Goal: Information Seeking & Learning: Learn about a topic

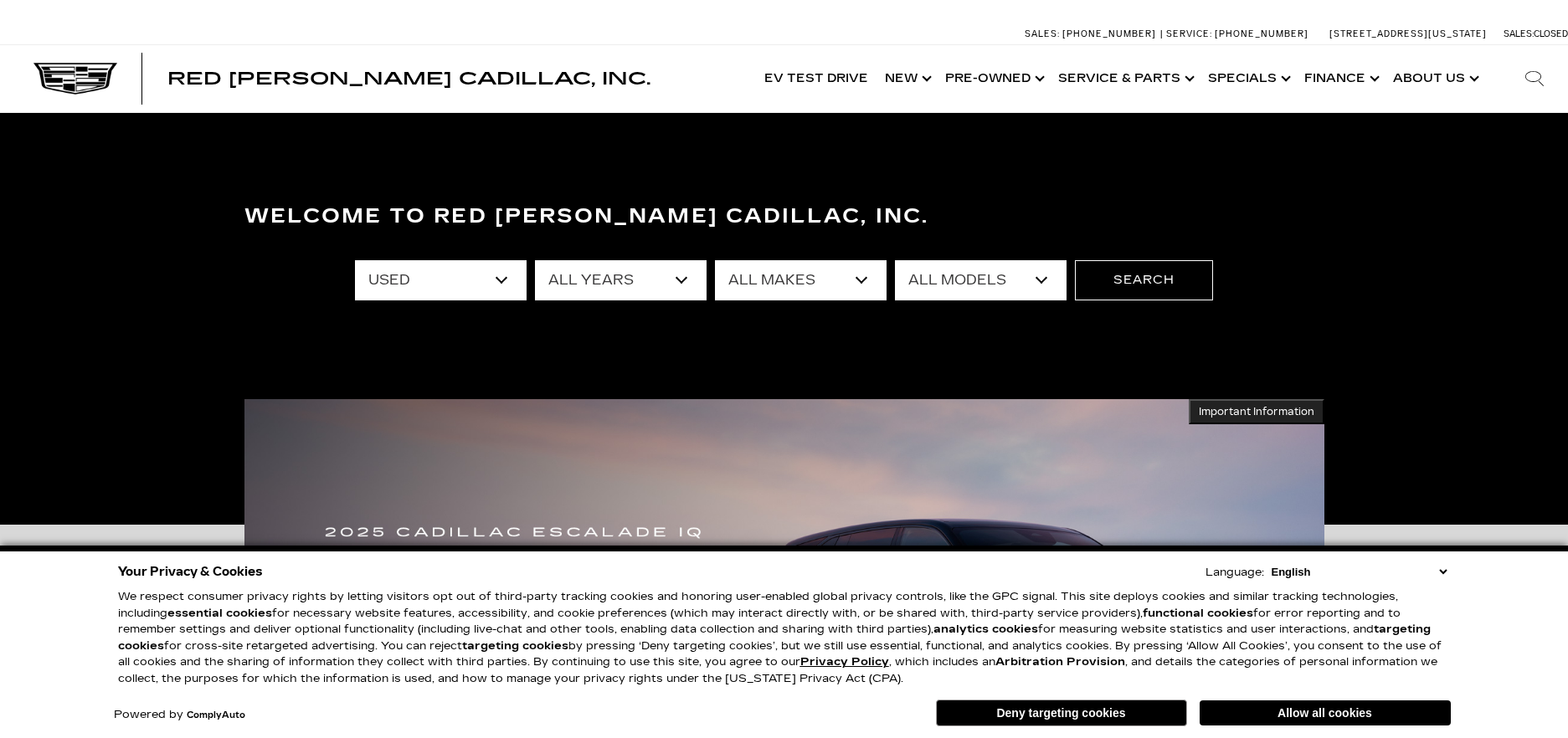
select select "Used"
select select "Cadillac"
click at [714, 260] on select "All Makes Audi Cadillac Chevrolet Chrysler Ford GMC Lexus Mercedes-Benz Subaru …" at bounding box center [800, 280] width 171 height 40
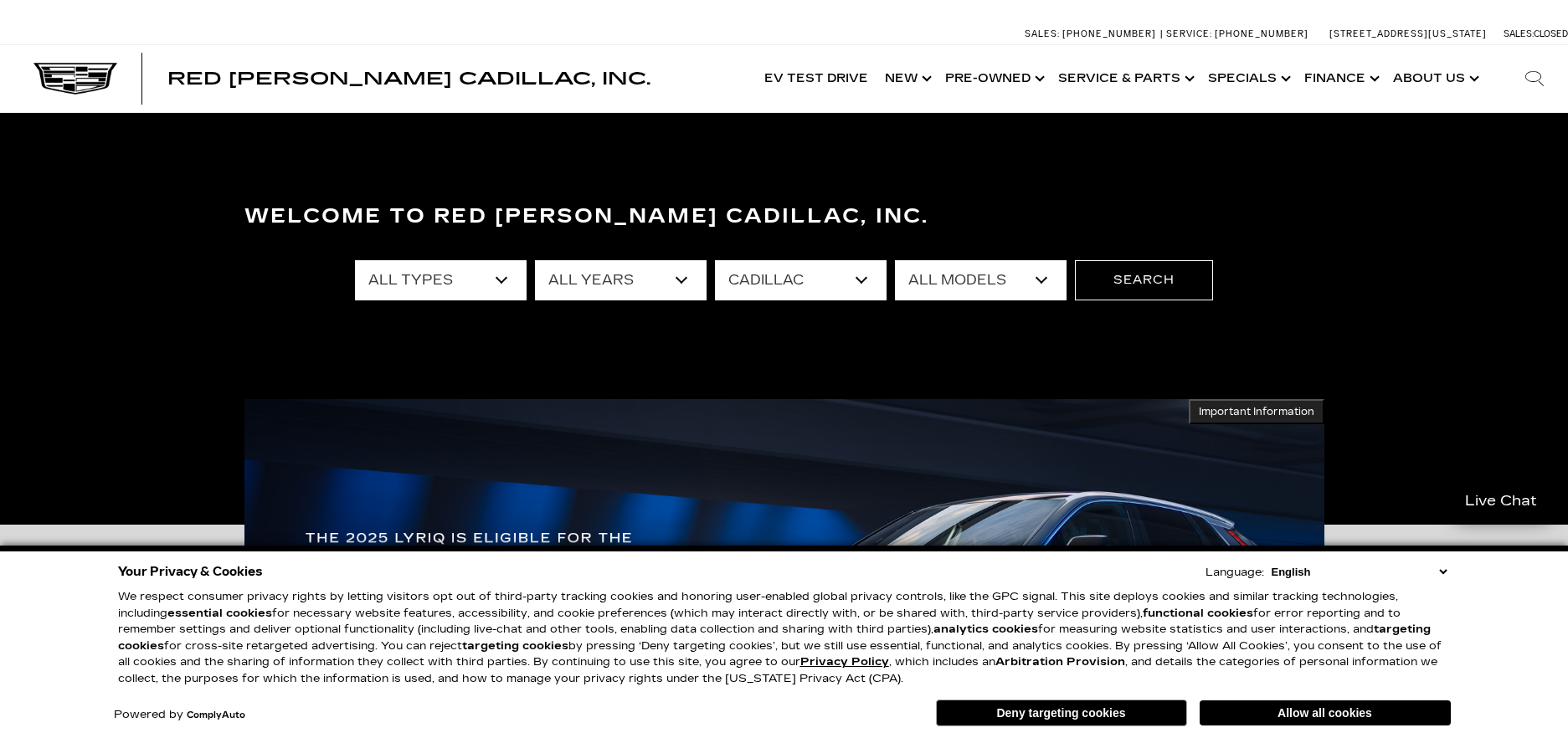
drag, startPoint x: 1041, startPoint y: 279, endPoint x: 1032, endPoint y: 300, distance: 22.8
click at [1041, 279] on select "All Models CT5 Escalade Escalade ESV OPTIQ XT4 XT5" at bounding box center [980, 280] width 171 height 40
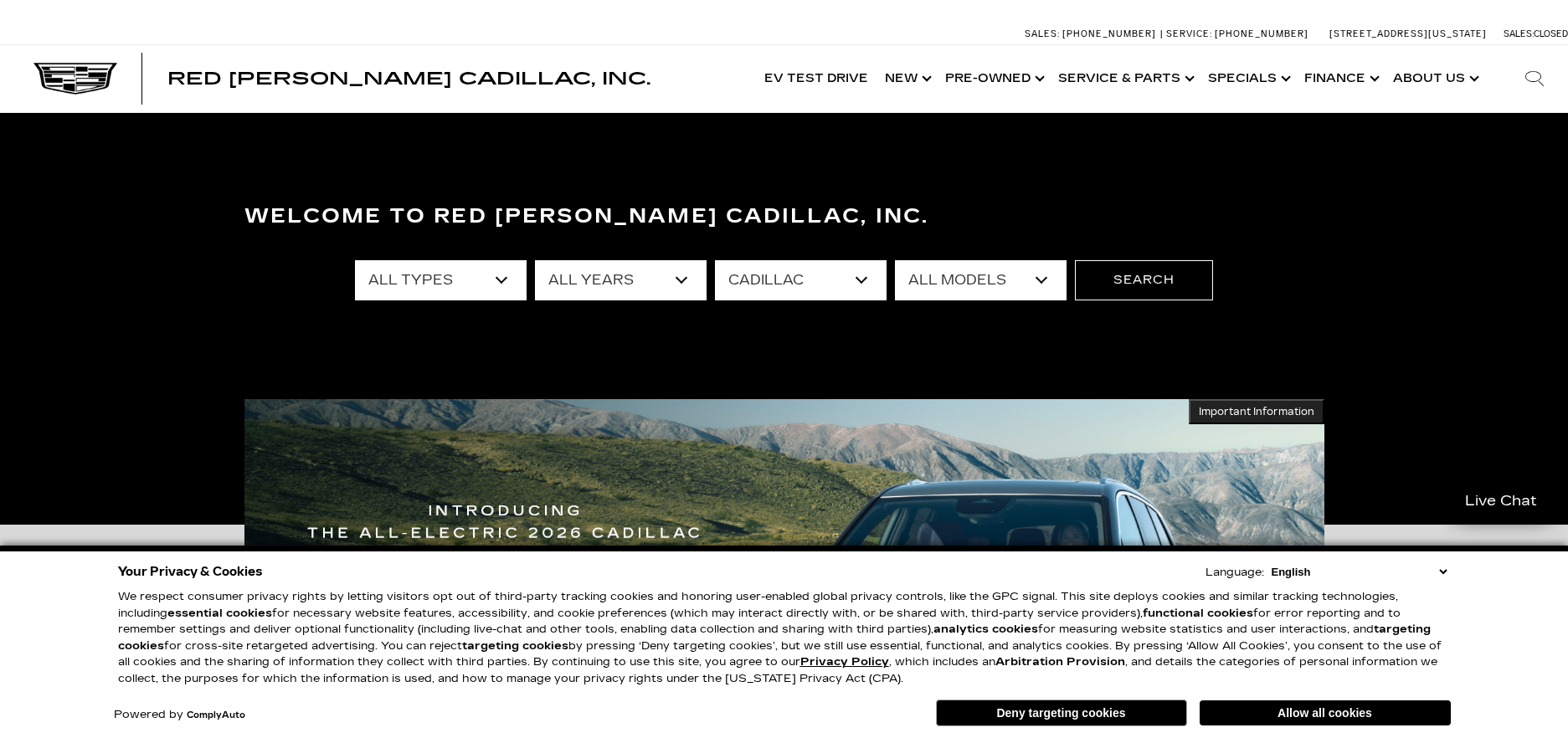
select select "XT5"
click at [895, 260] on select "All Models CT5 Escalade Escalade ESV OPTIQ XT4 XT5" at bounding box center [980, 280] width 171 height 40
click at [1148, 280] on button "Search" at bounding box center [1143, 280] width 138 height 40
